Goal: Transaction & Acquisition: Purchase product/service

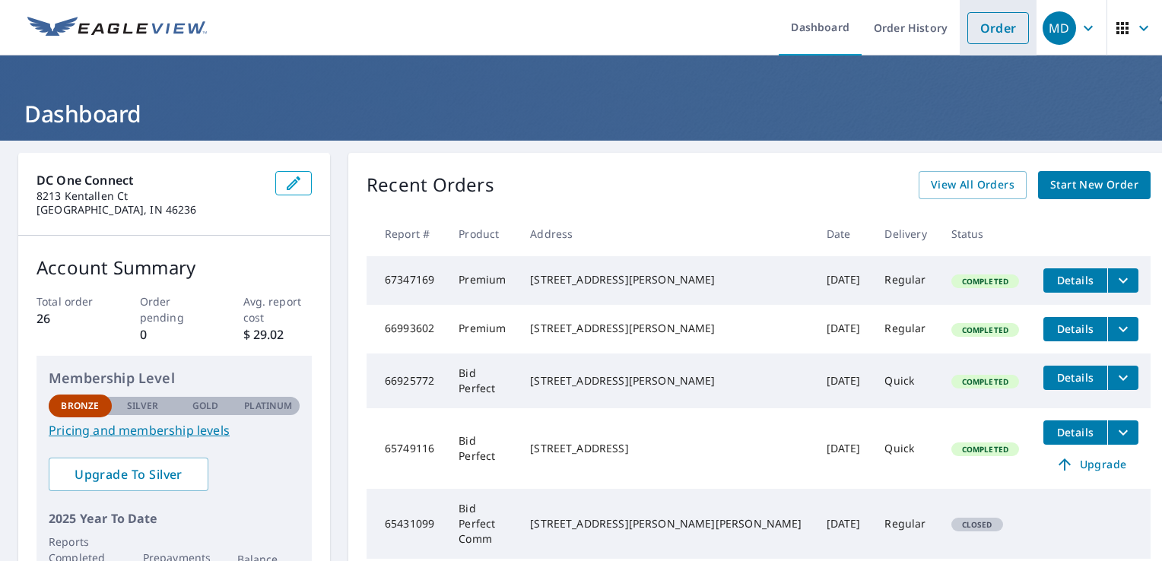
click at [999, 25] on link "Order" at bounding box center [998, 28] width 62 height 32
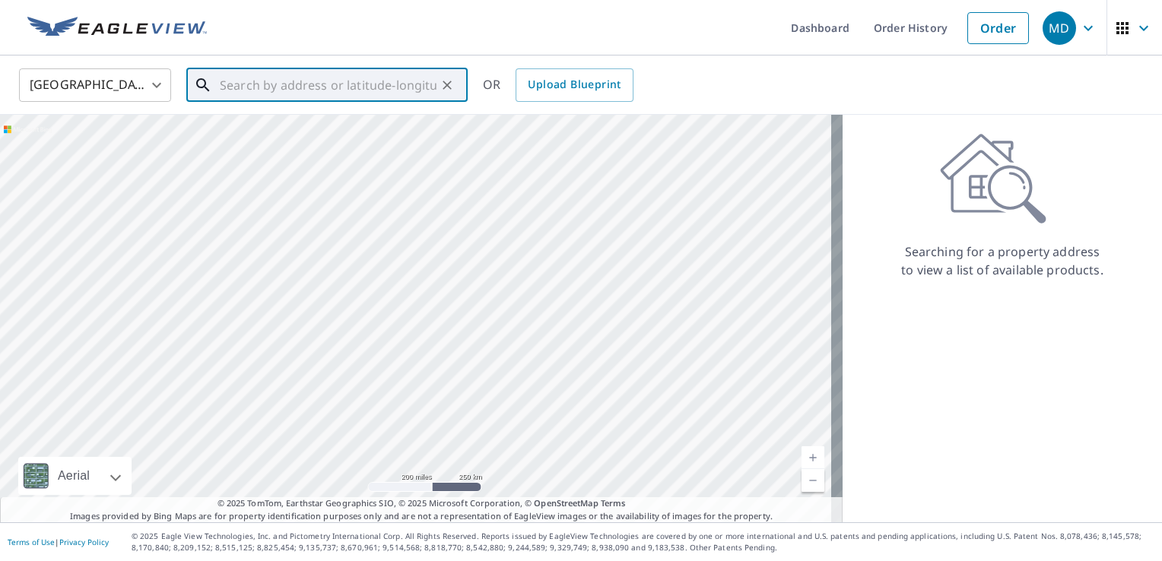
click at [250, 84] on input "text" at bounding box center [328, 85] width 217 height 43
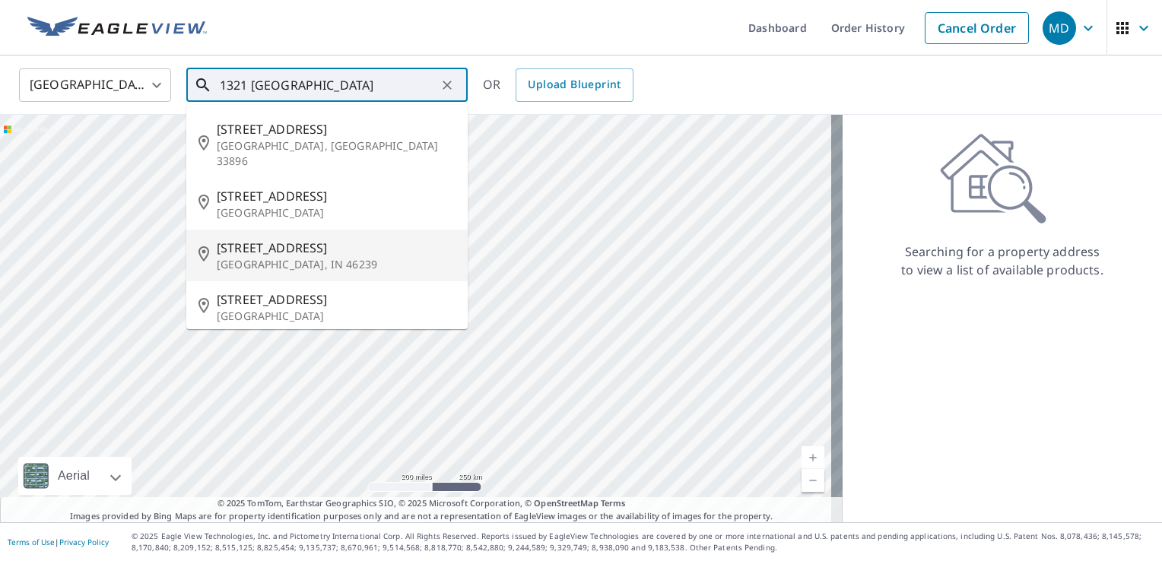
click at [252, 257] on li "[STREET_ADDRESS][PERSON_NAME]" at bounding box center [326, 256] width 281 height 52
type input "[STREET_ADDRESS][PERSON_NAME]"
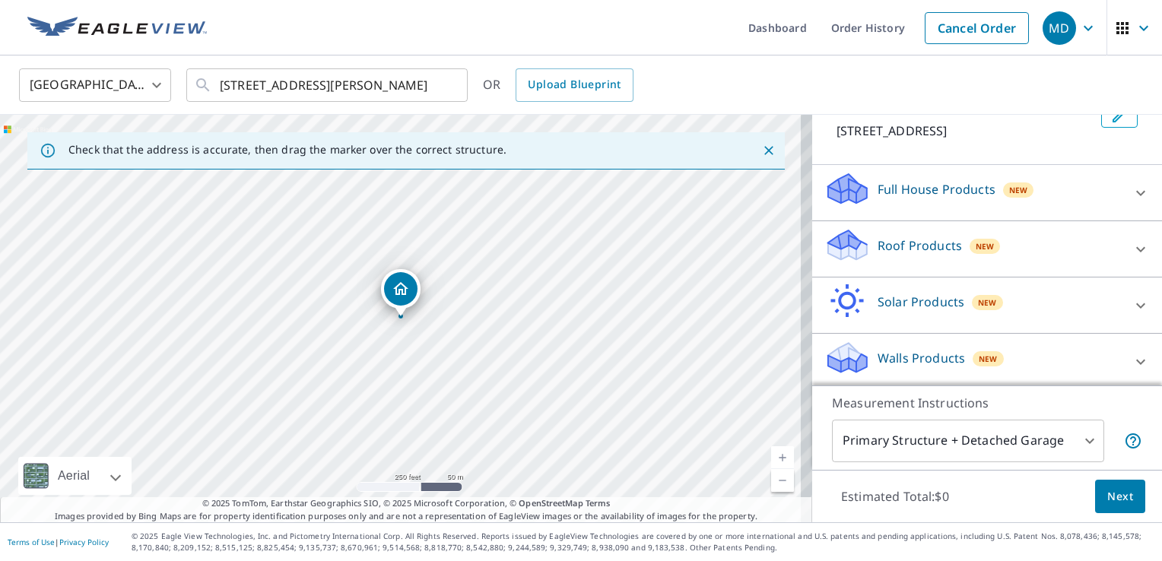
scroll to position [110, 0]
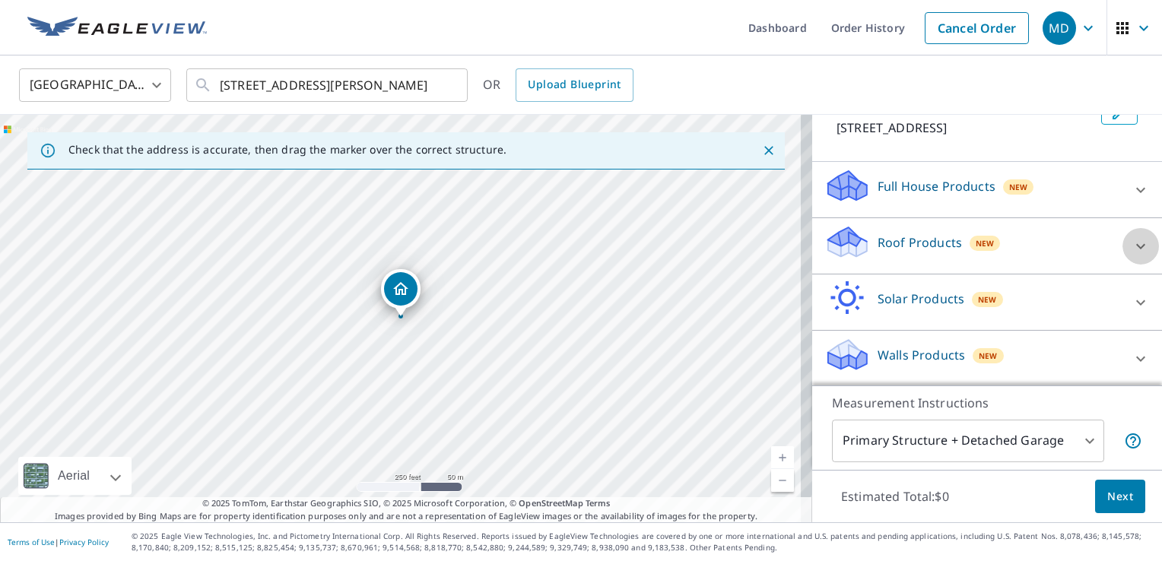
click at [1136, 246] on icon at bounding box center [1140, 245] width 9 height 5
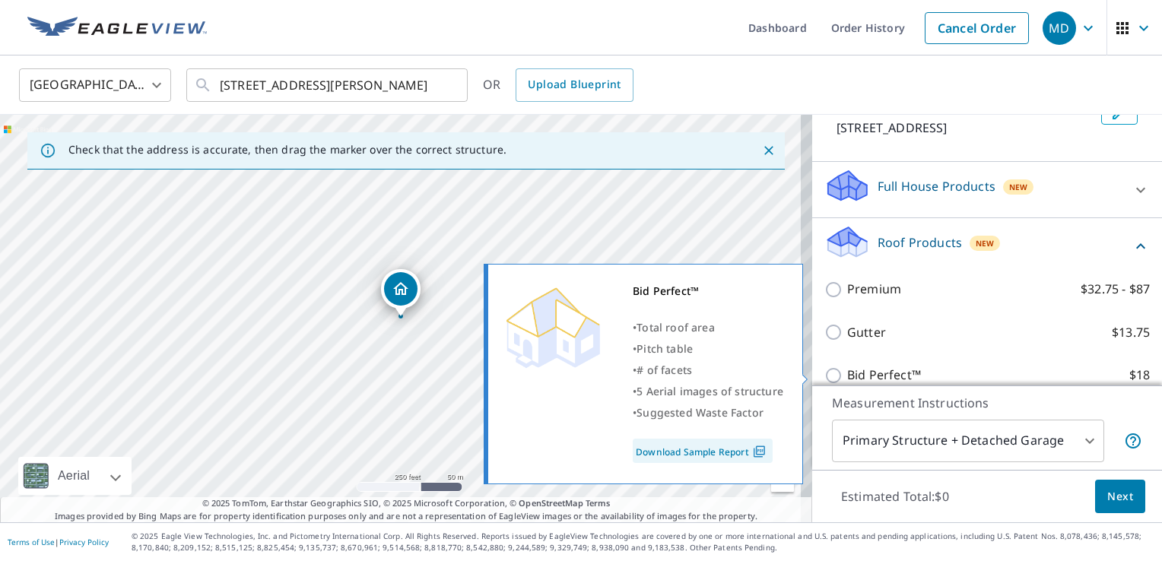
click at [855, 368] on p "Bid Perfect™" at bounding box center [884, 375] width 74 height 19
click at [847, 368] on input "Bid Perfect™ $18" at bounding box center [835, 375] width 23 height 18
checkbox input "true"
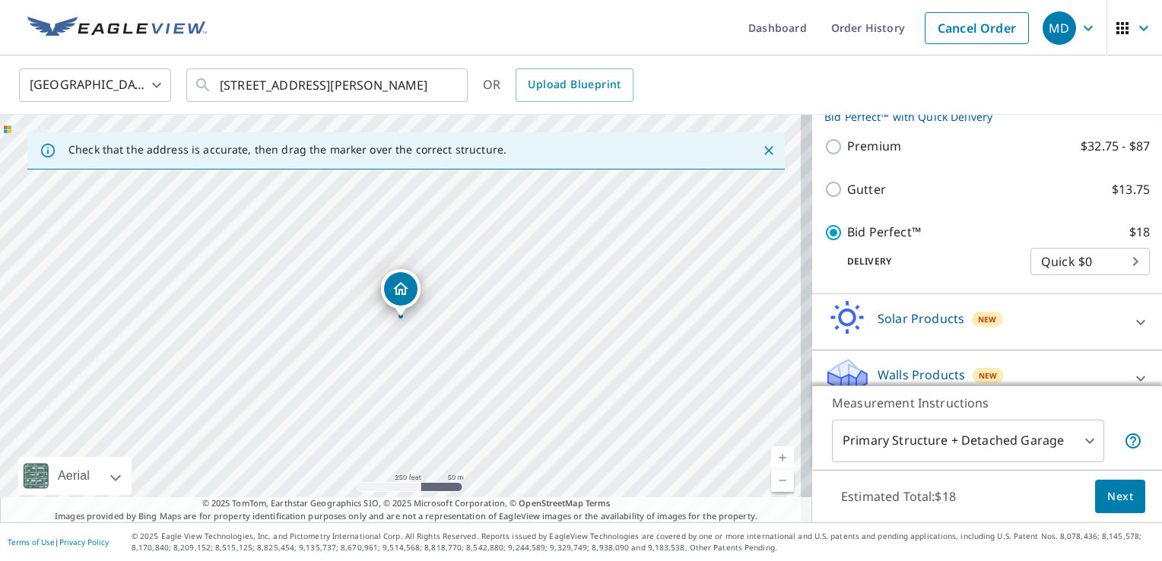
scroll to position [271, 0]
click at [1111, 502] on span "Next" at bounding box center [1120, 496] width 26 height 19
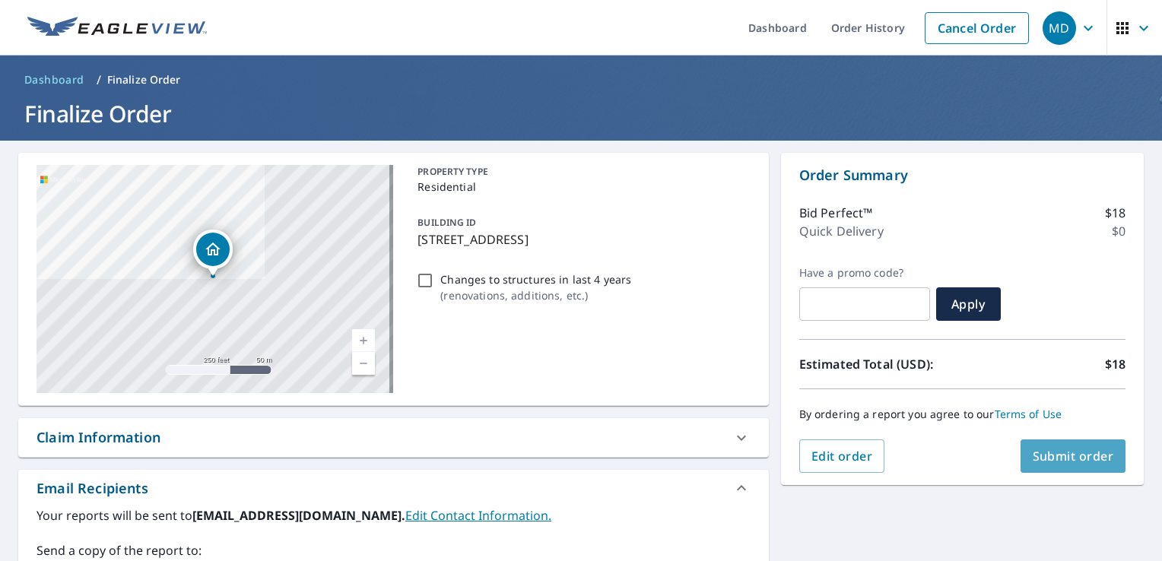
click at [1085, 452] on span "Submit order" at bounding box center [1072, 456] width 81 height 17
